Goal: Task Accomplishment & Management: Use online tool/utility

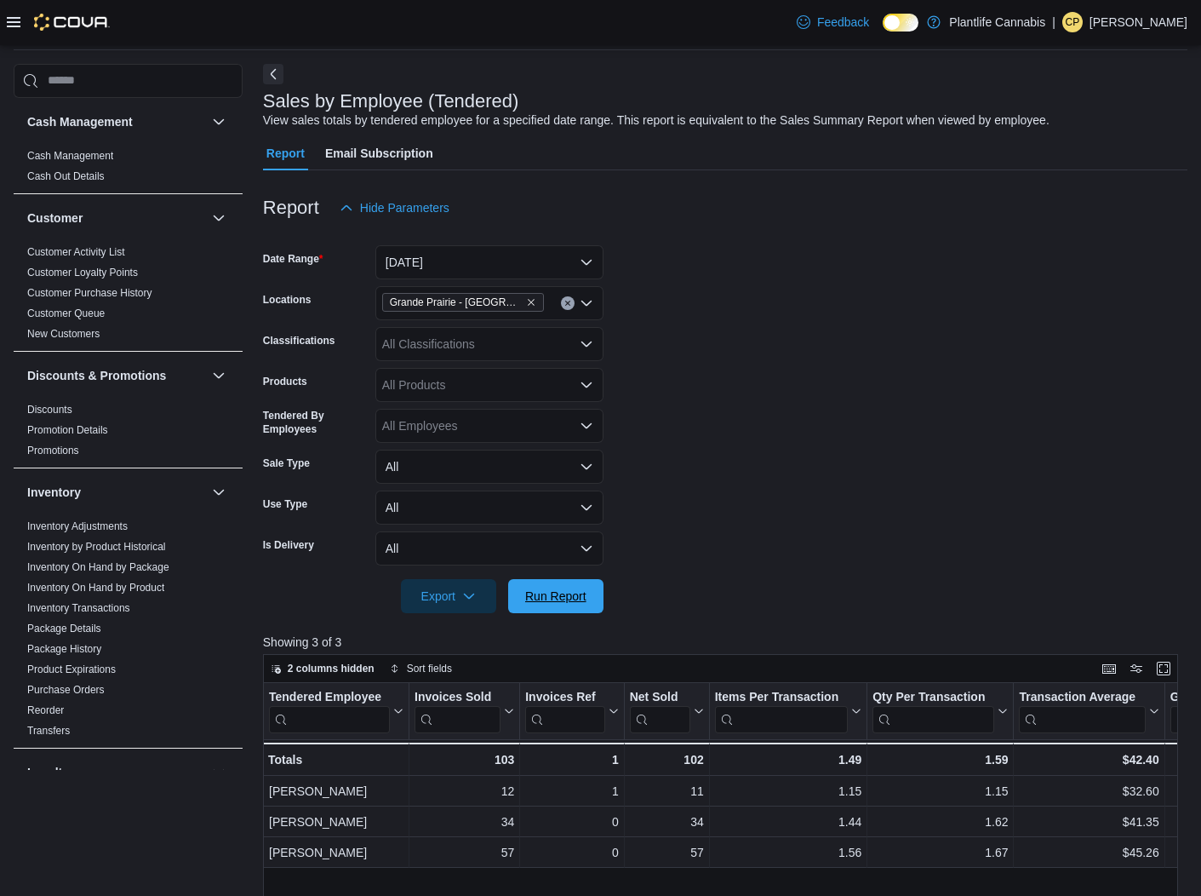
click at [571, 600] on span "Run Report" at bounding box center [555, 595] width 61 height 17
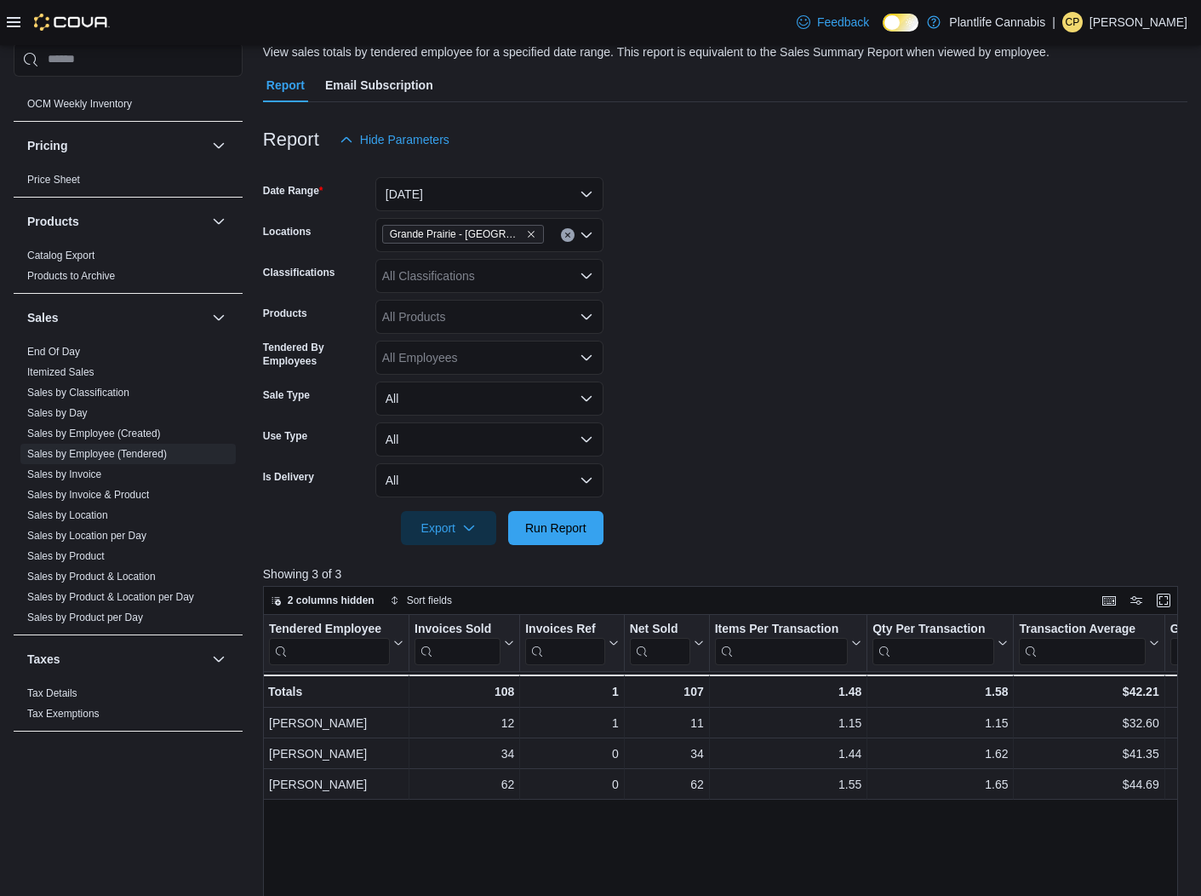
click at [444, 278] on div "All Classifications" at bounding box center [489, 276] width 228 height 34
type input "**"
drag, startPoint x: 437, startPoint y: 306, endPoint x: 670, endPoint y: 457, distance: 278.2
click at [444, 308] on span "Accessory Group" at bounding box center [457, 304] width 91 height 17
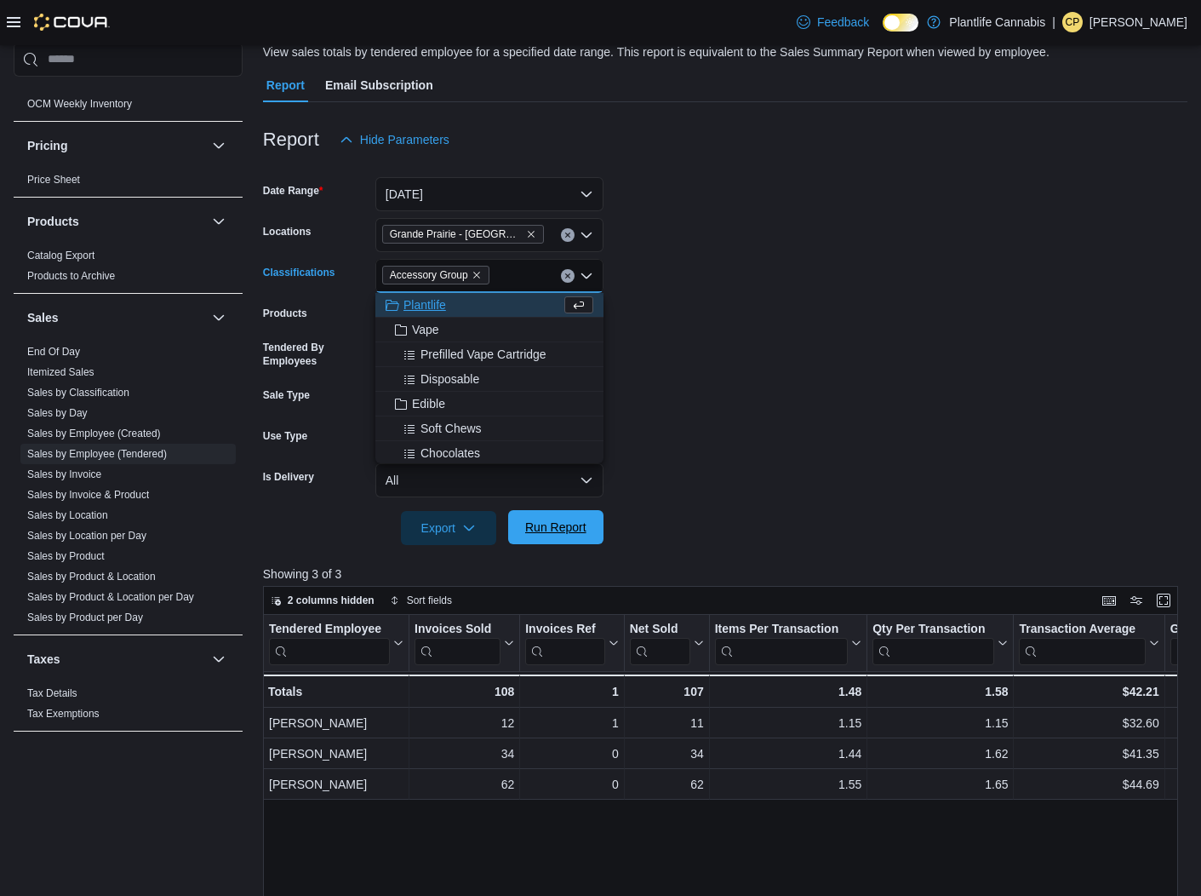
click at [575, 519] on span "Run Report" at bounding box center [556, 527] width 75 height 34
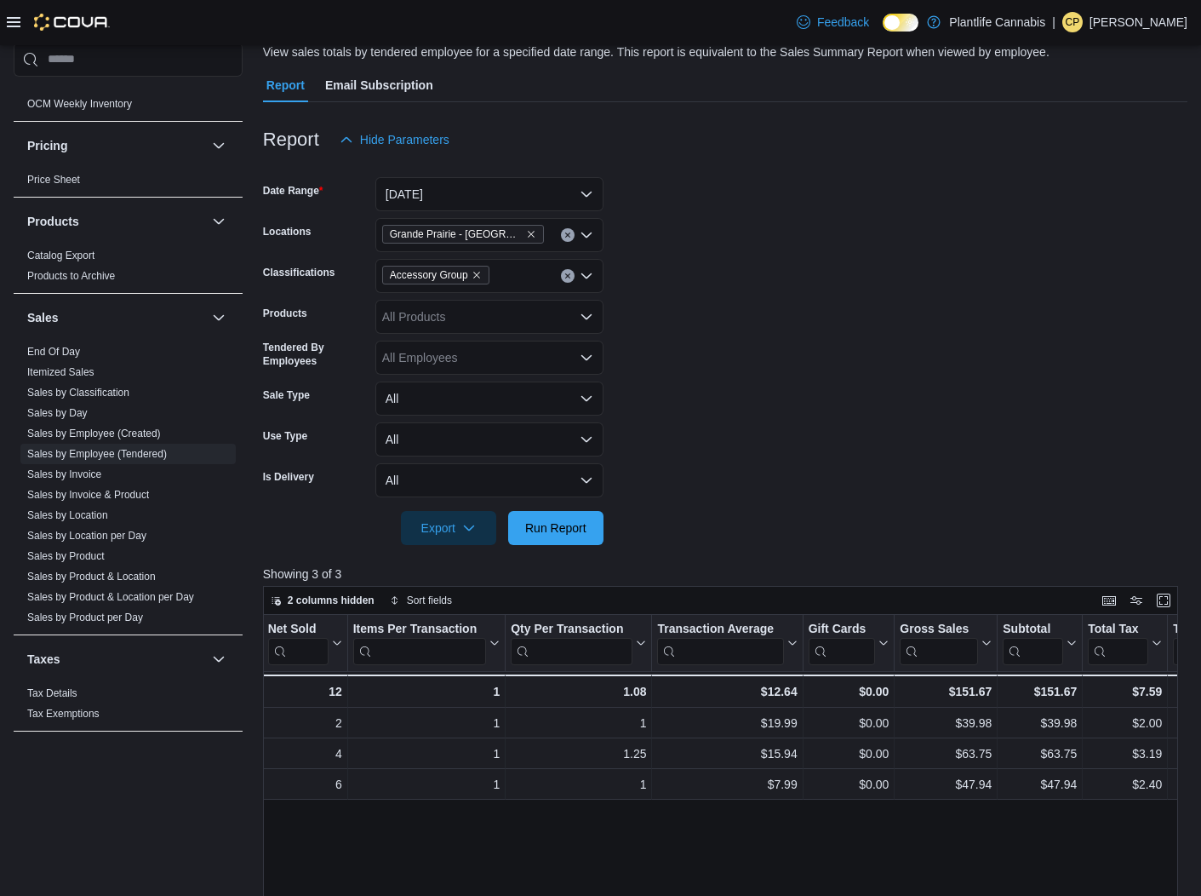
scroll to position [0, 362]
click at [569, 276] on icon "Clear input" at bounding box center [567, 275] width 4 height 4
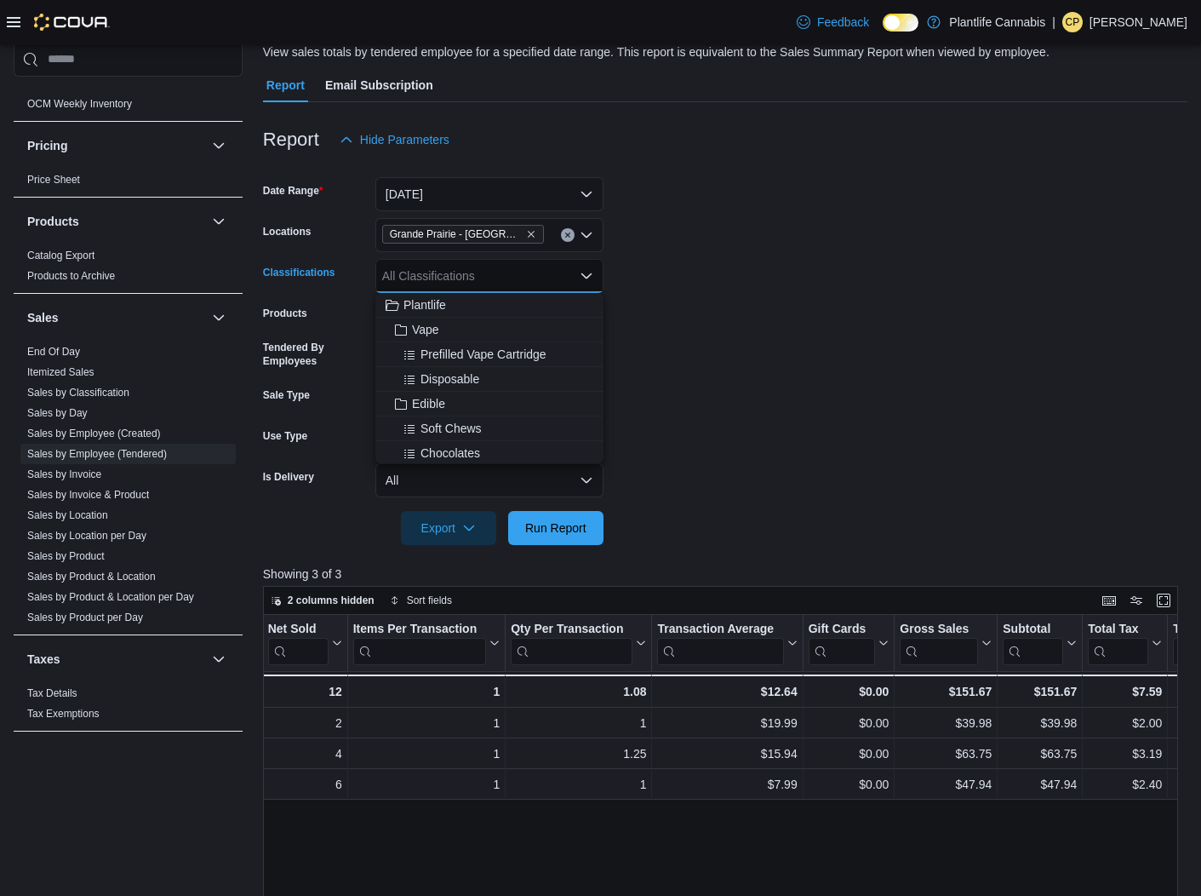
scroll to position [0, 0]
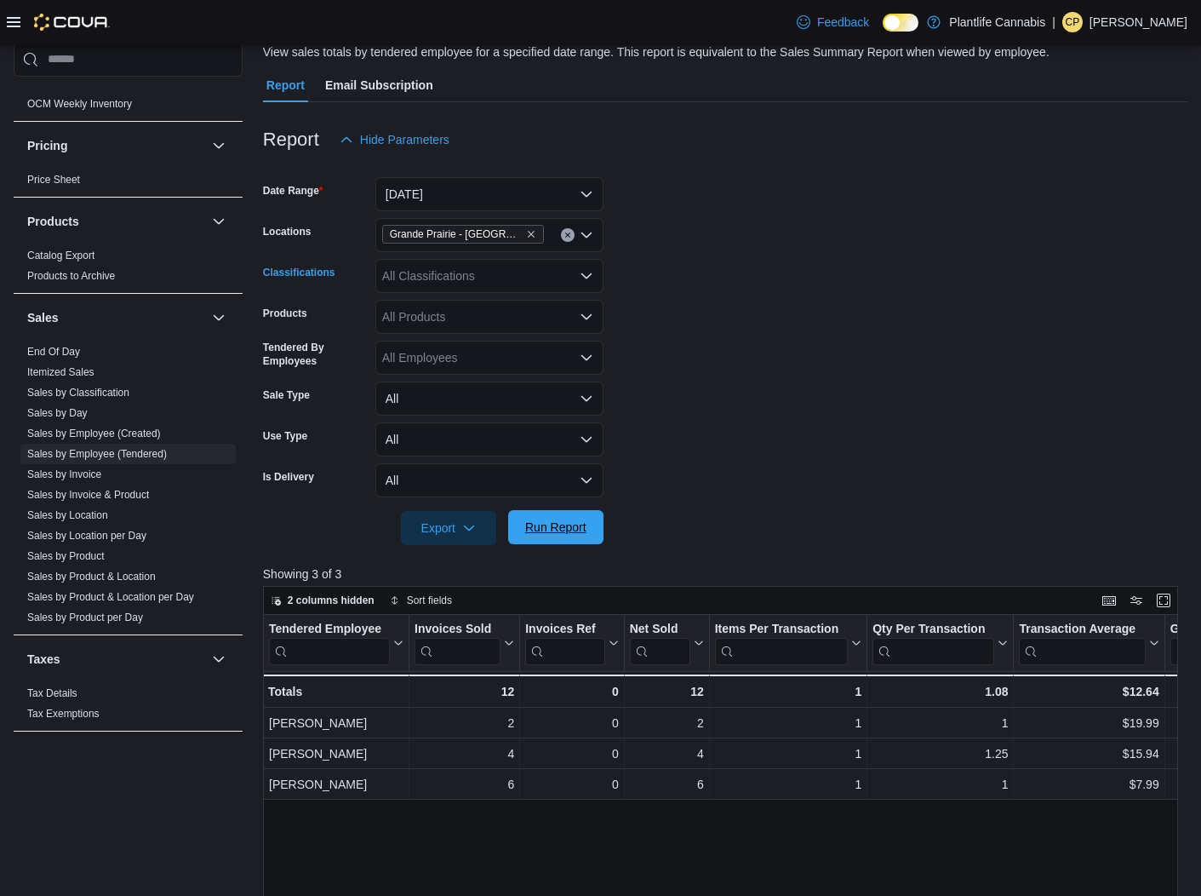
click at [554, 536] on span "Run Report" at bounding box center [556, 527] width 75 height 34
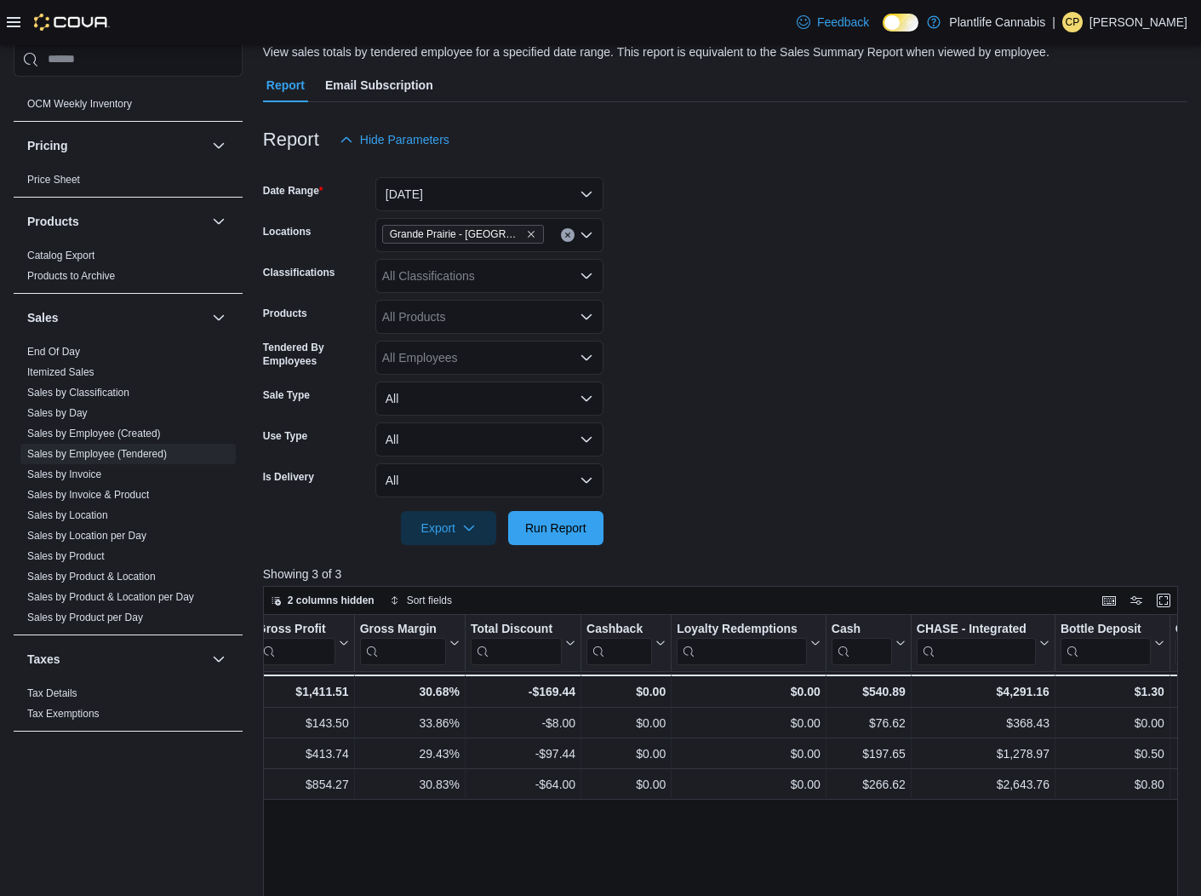
scroll to position [0, 1559]
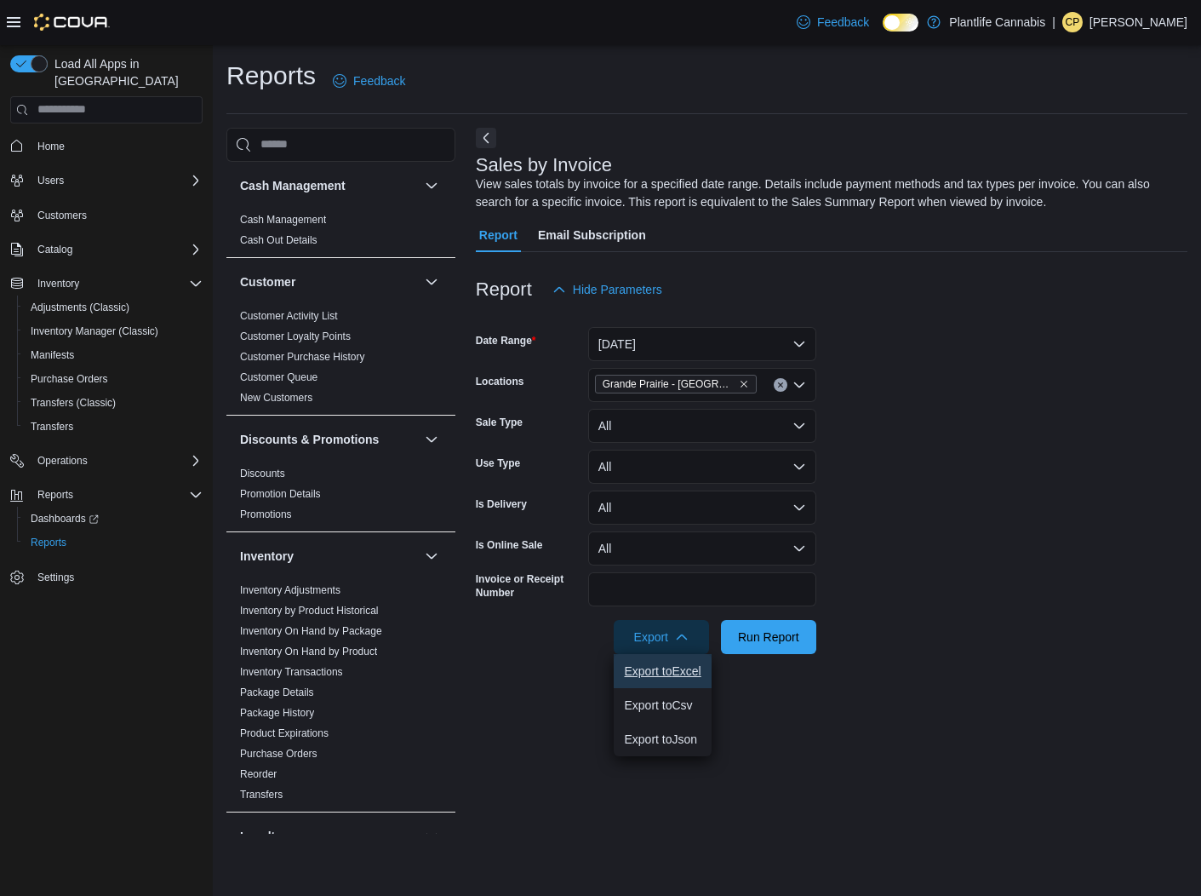
click at [664, 668] on span "Export to Excel" at bounding box center [662, 671] width 77 height 14
